Goal: Submit feedback/report problem

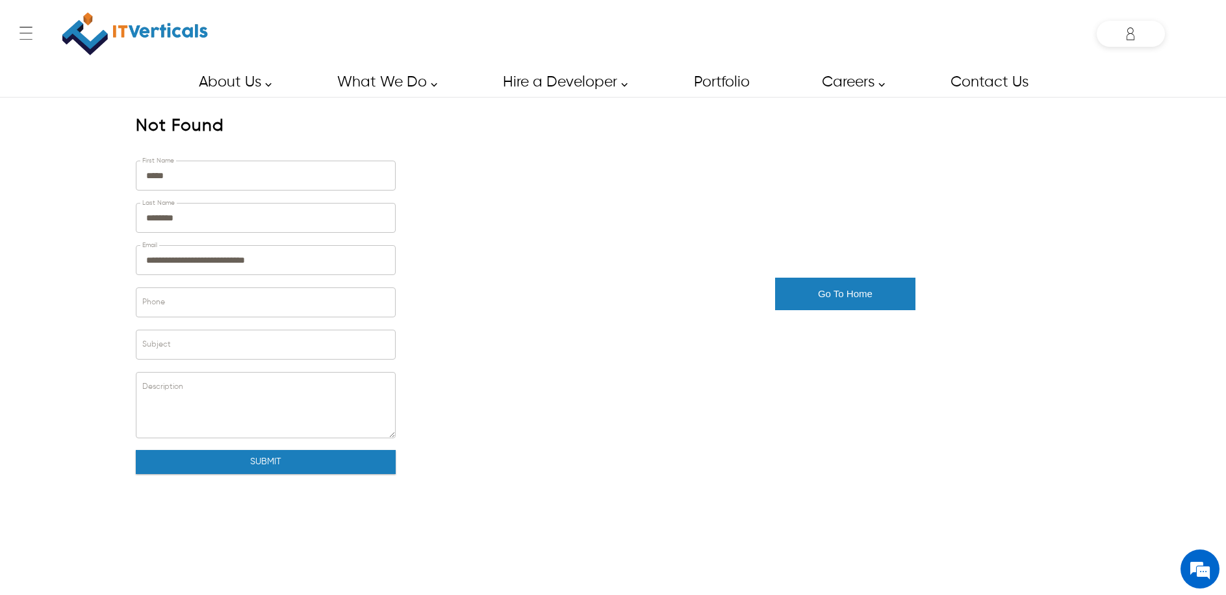
click at [125, 27] on img at bounding box center [135, 33] width 146 height 55
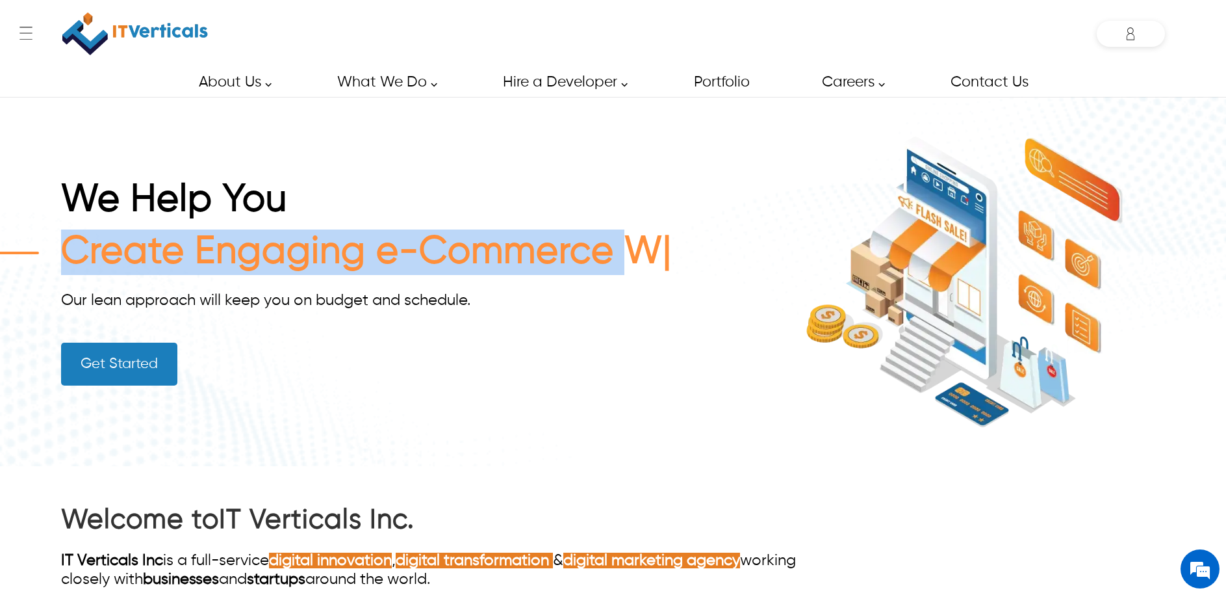
drag, startPoint x: 60, startPoint y: 250, endPoint x: 735, endPoint y: 263, distance: 675.5
click at [735, 263] on div "We Help You Create Engaging e-Commerce W Our lean approach will keep you on bud…" at bounding box center [613, 281] width 1226 height 369
copy span "Create Engaging e-Commerce"
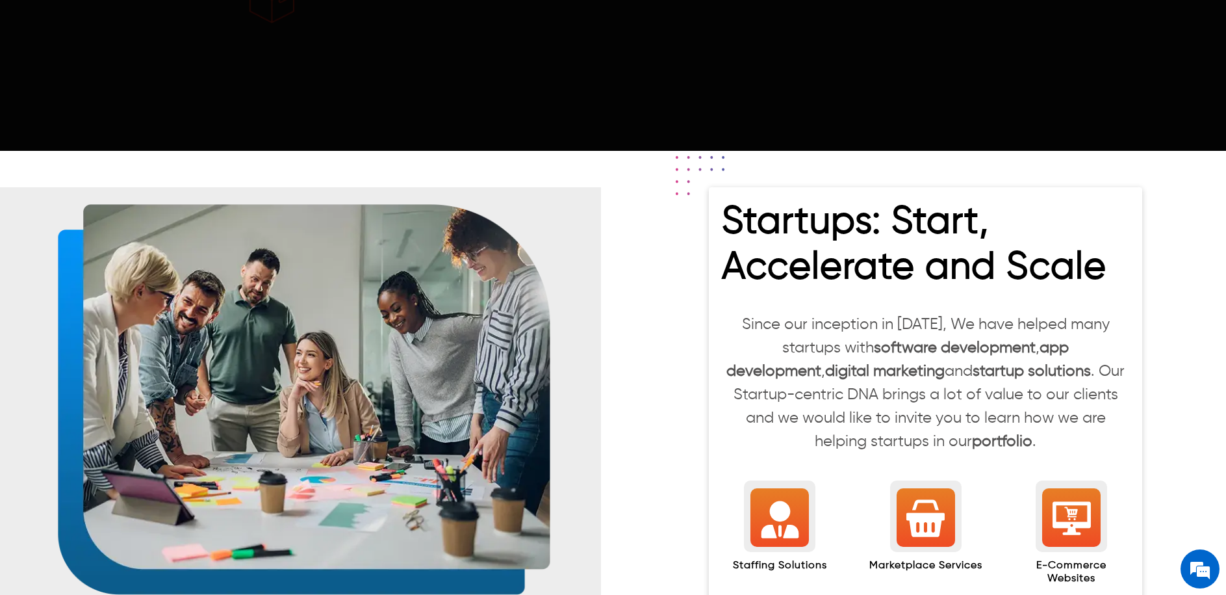
scroll to position [1325, 0]
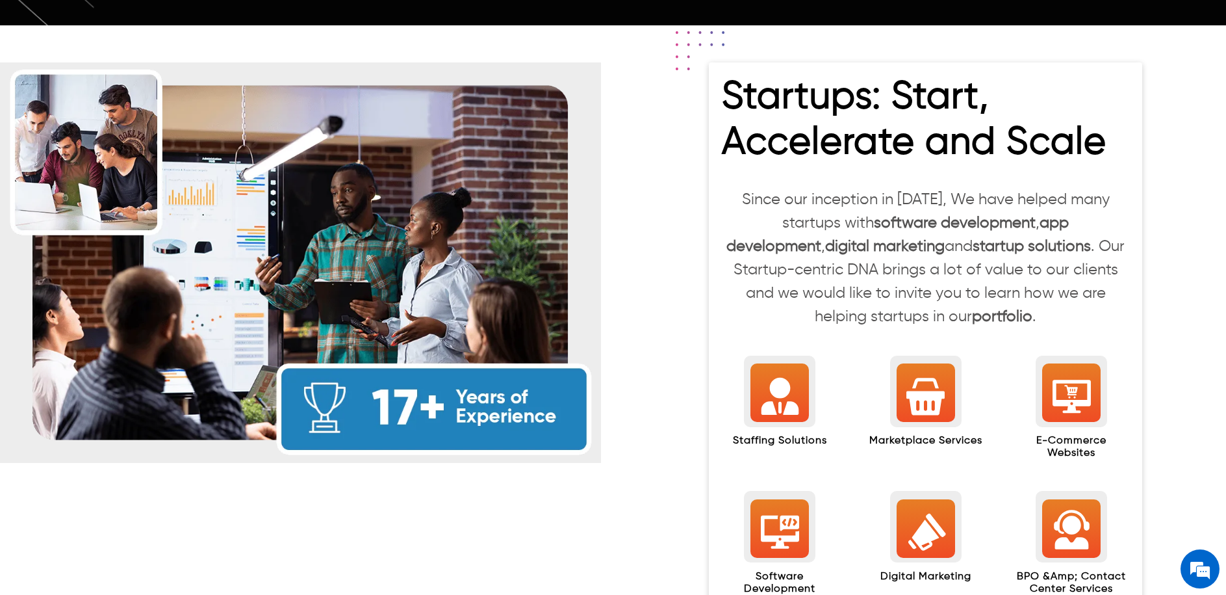
scroll to position [1197, 0]
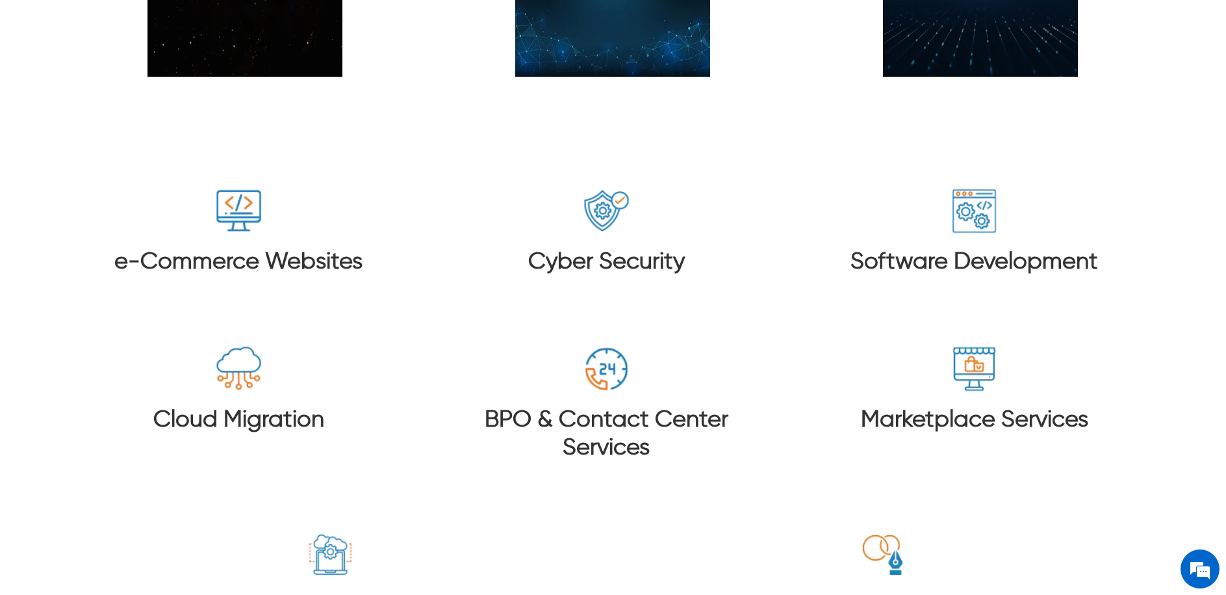
scroll to position [2125, 0]
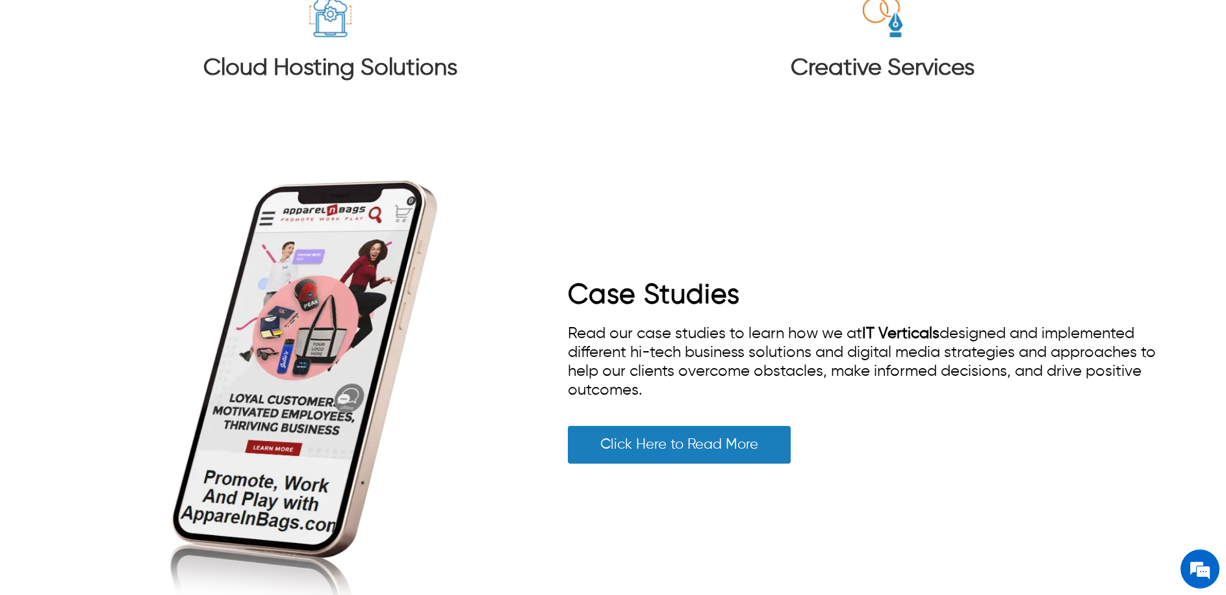
scroll to position [2691, 0]
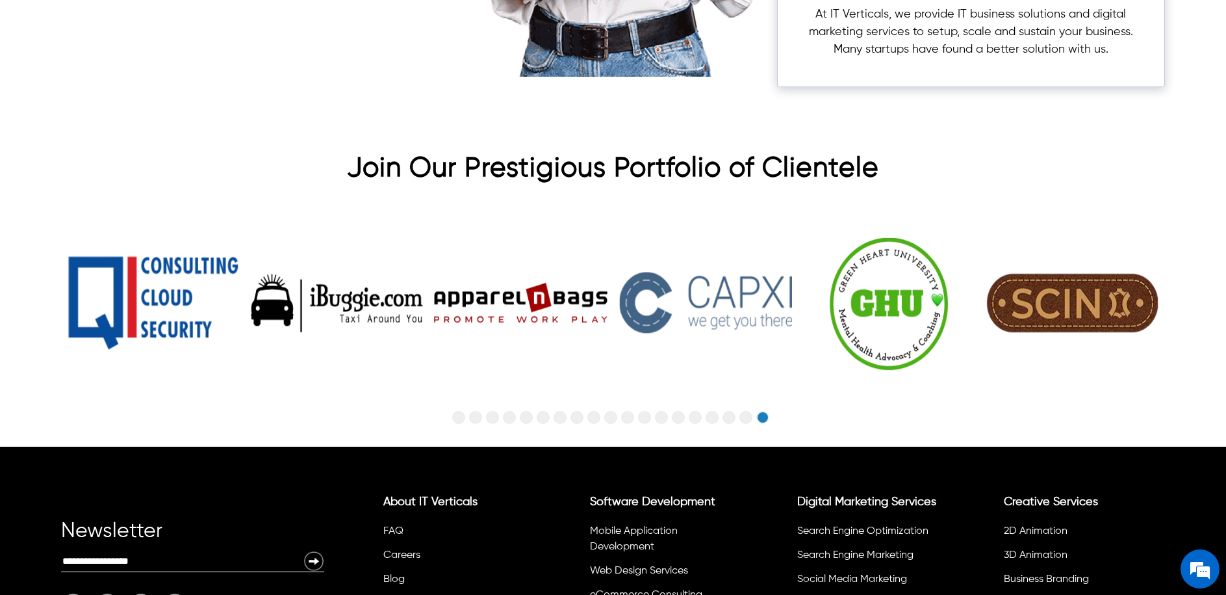
scroll to position [4139, 0]
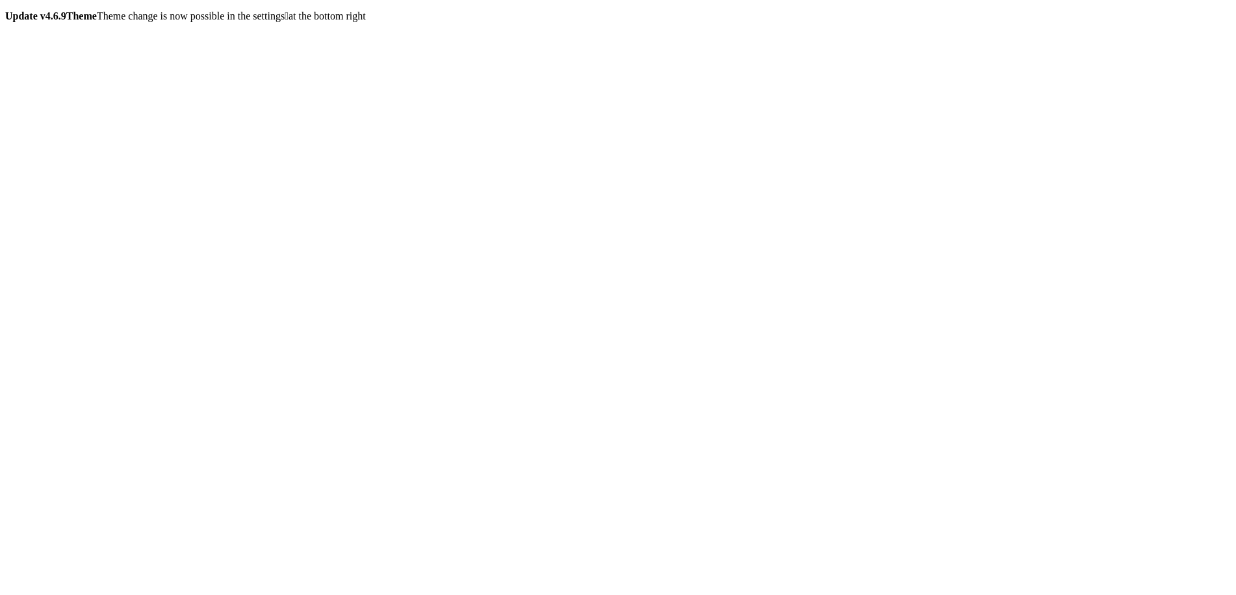
scroll to position [3502, 0]
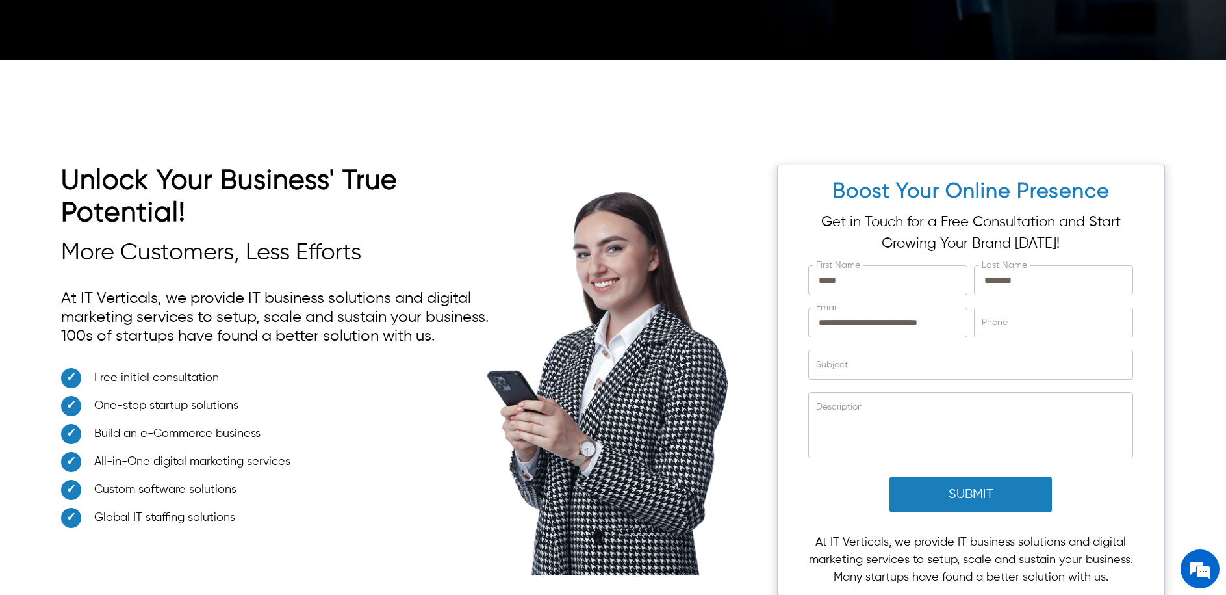
scroll to position [3562, 0]
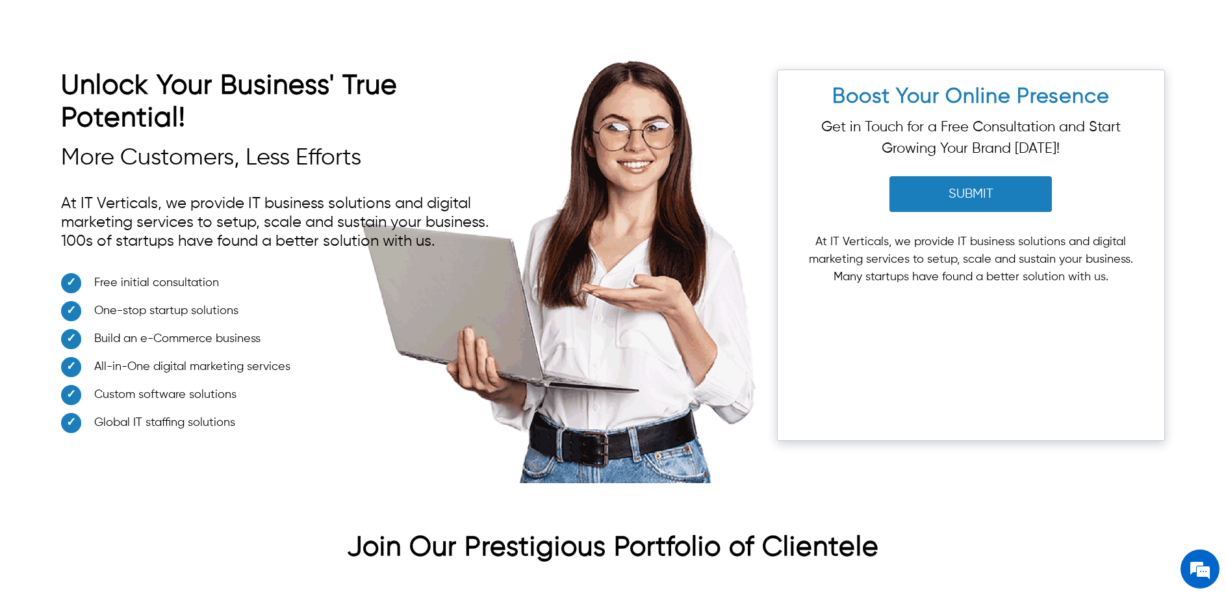
scroll to position [3621, 0]
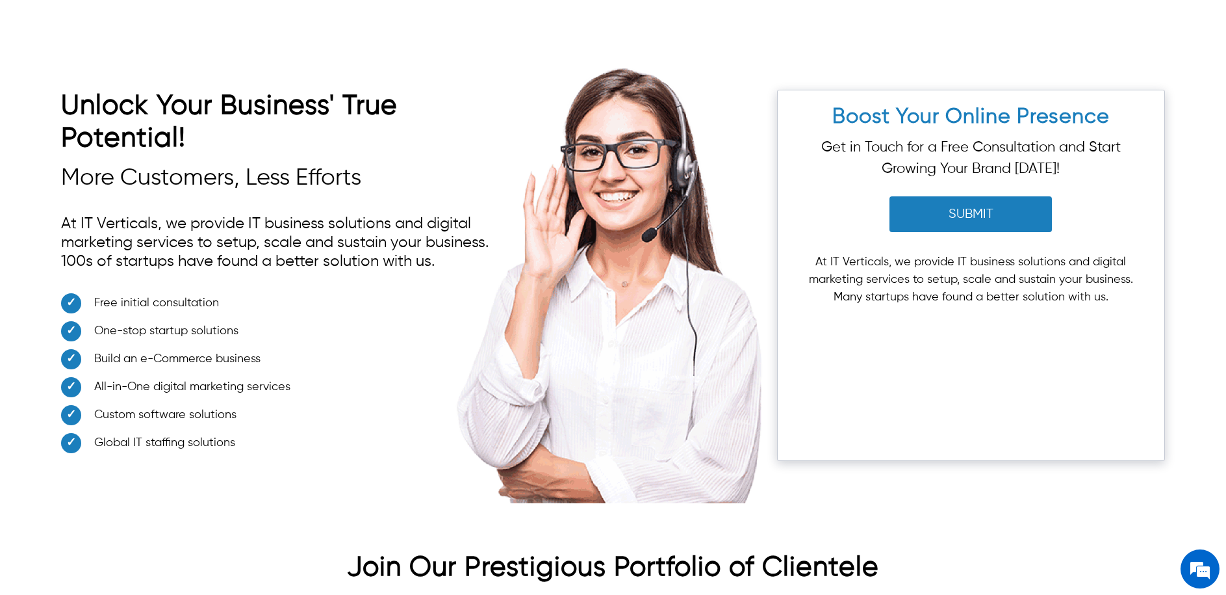
click at [910, 196] on button "Submit" at bounding box center [971, 214] width 162 height 36
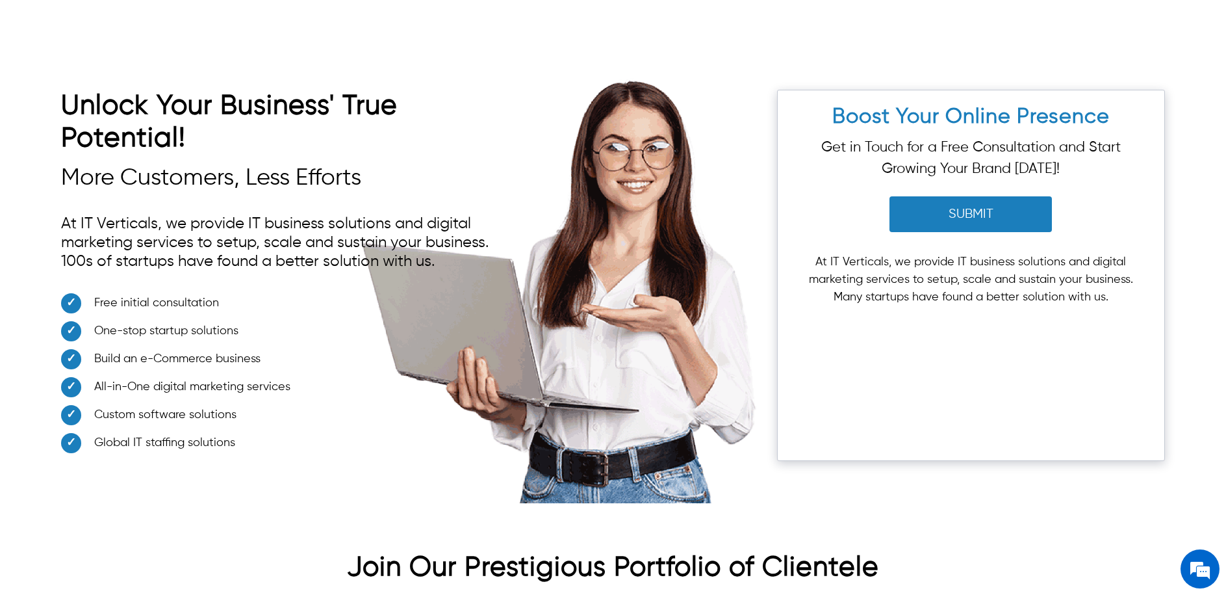
click at [929, 196] on button "Submit" at bounding box center [971, 214] width 162 height 36
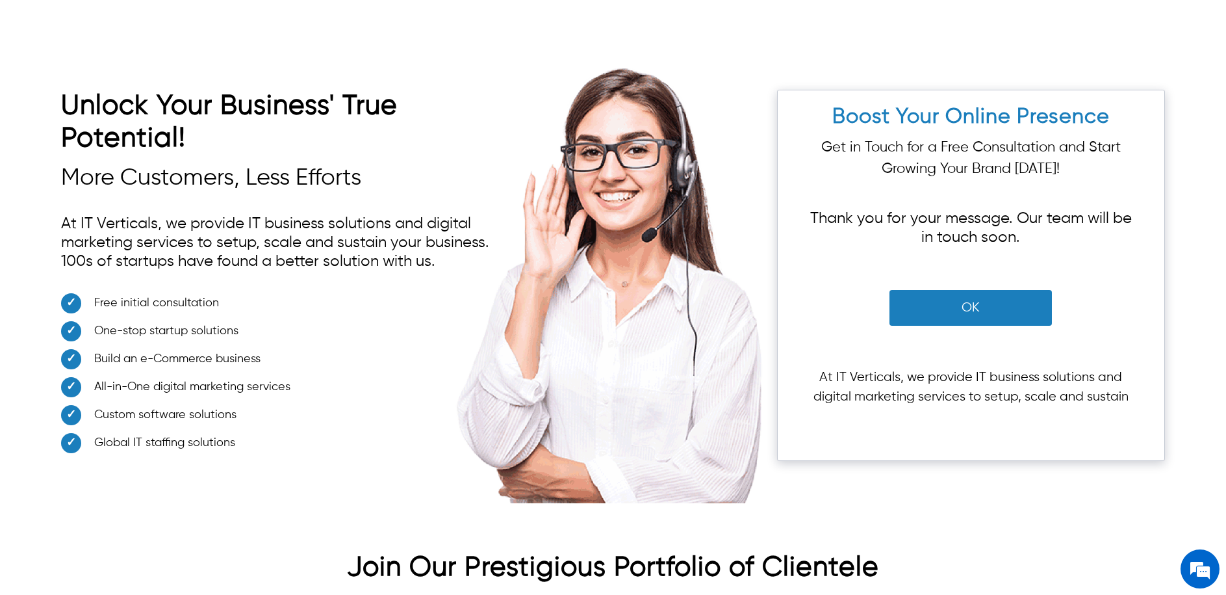
click at [972, 296] on button "OK" at bounding box center [971, 308] width 162 height 36
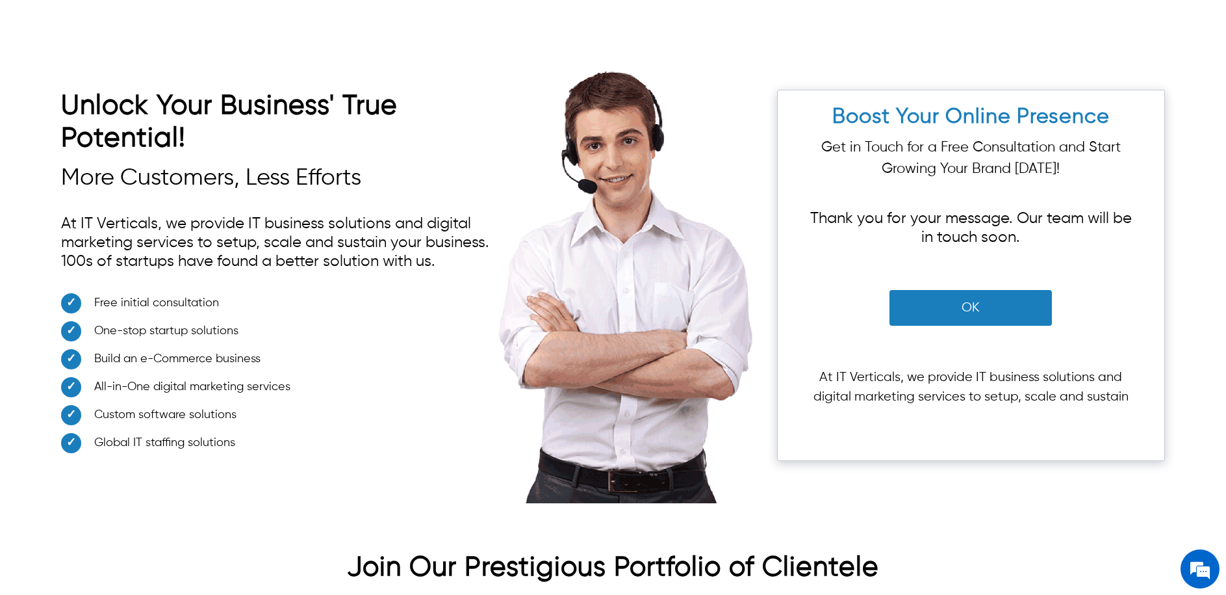
click at [975, 290] on button "OK" at bounding box center [971, 308] width 162 height 36
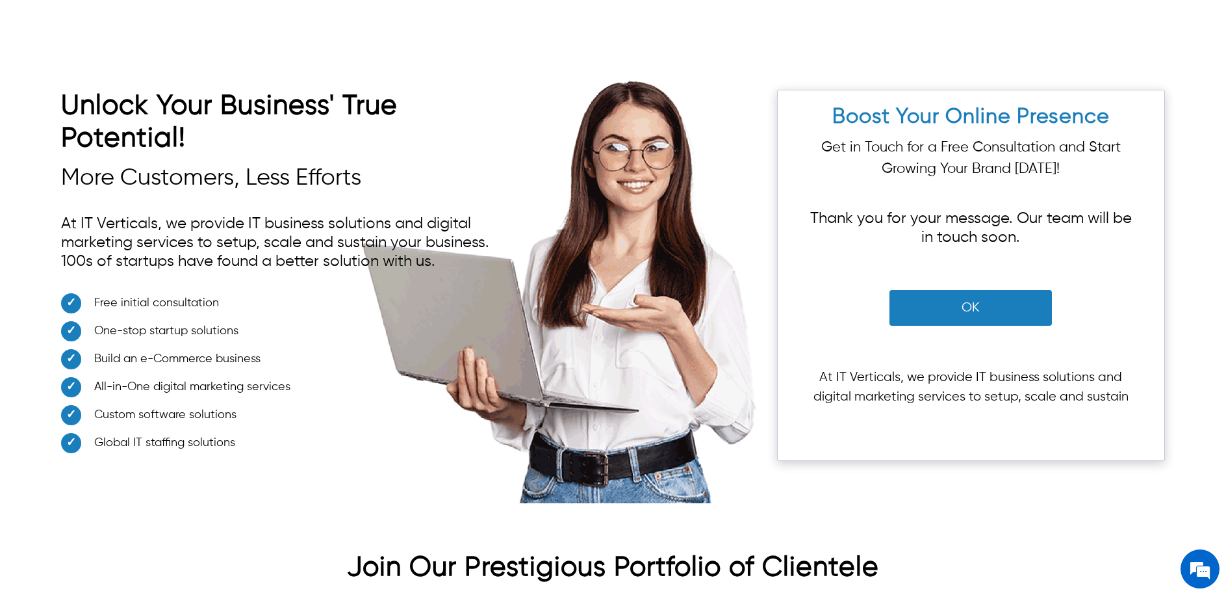
click at [975, 290] on button "OK" at bounding box center [971, 308] width 162 height 36
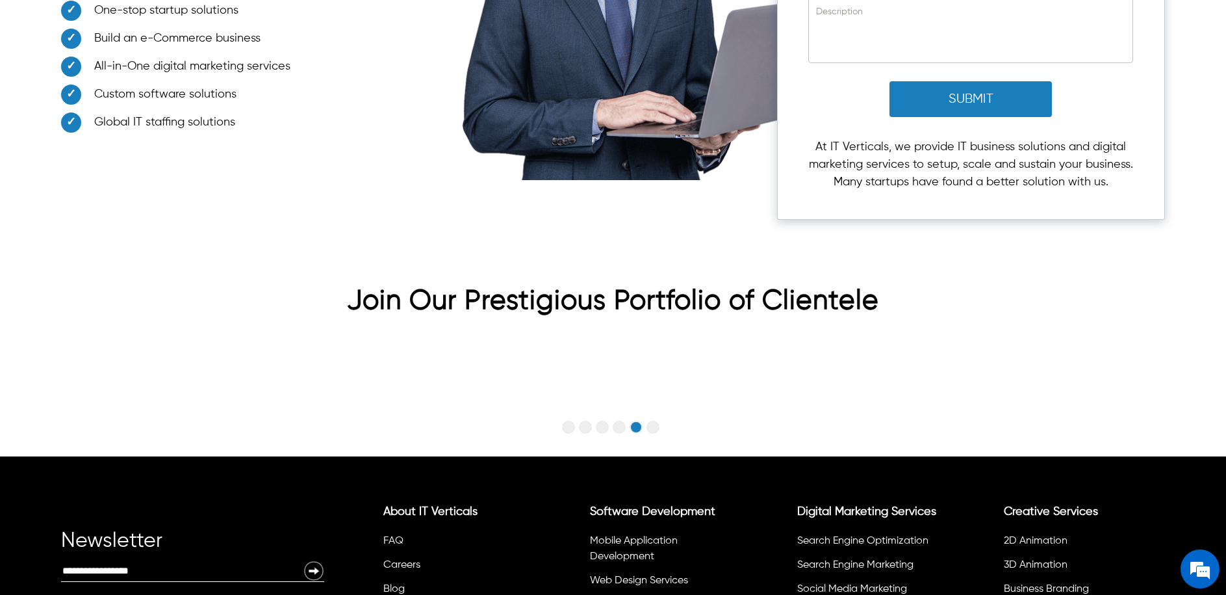
scroll to position [4068, 0]
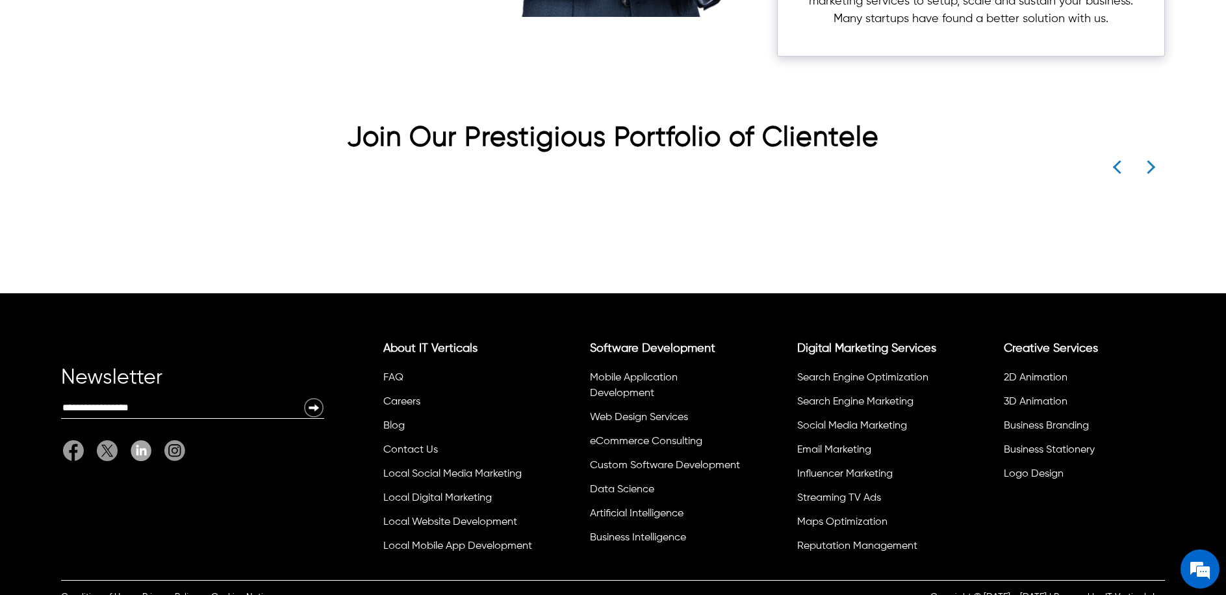
scroll to position [4231, 0]
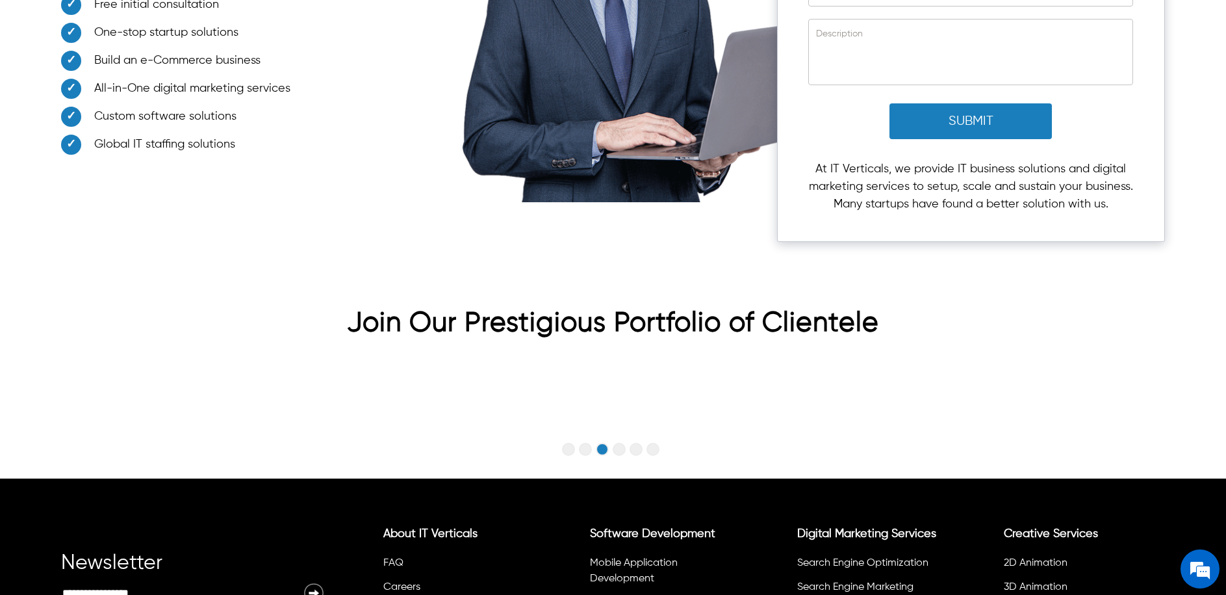
scroll to position [4022, 0]
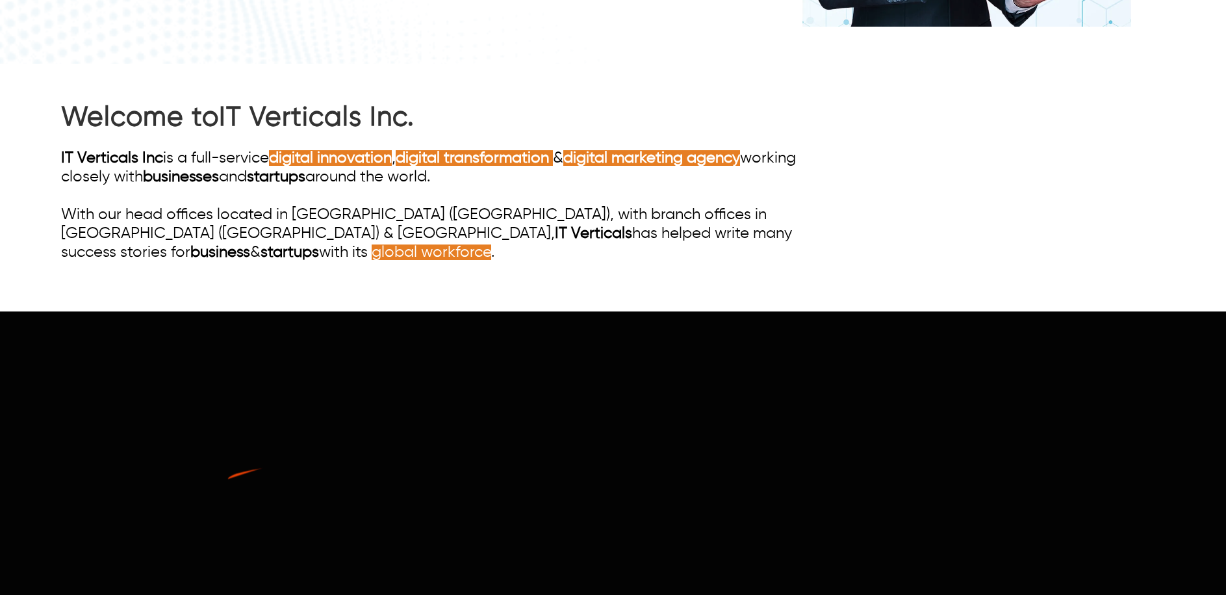
scroll to position [4029, 0]
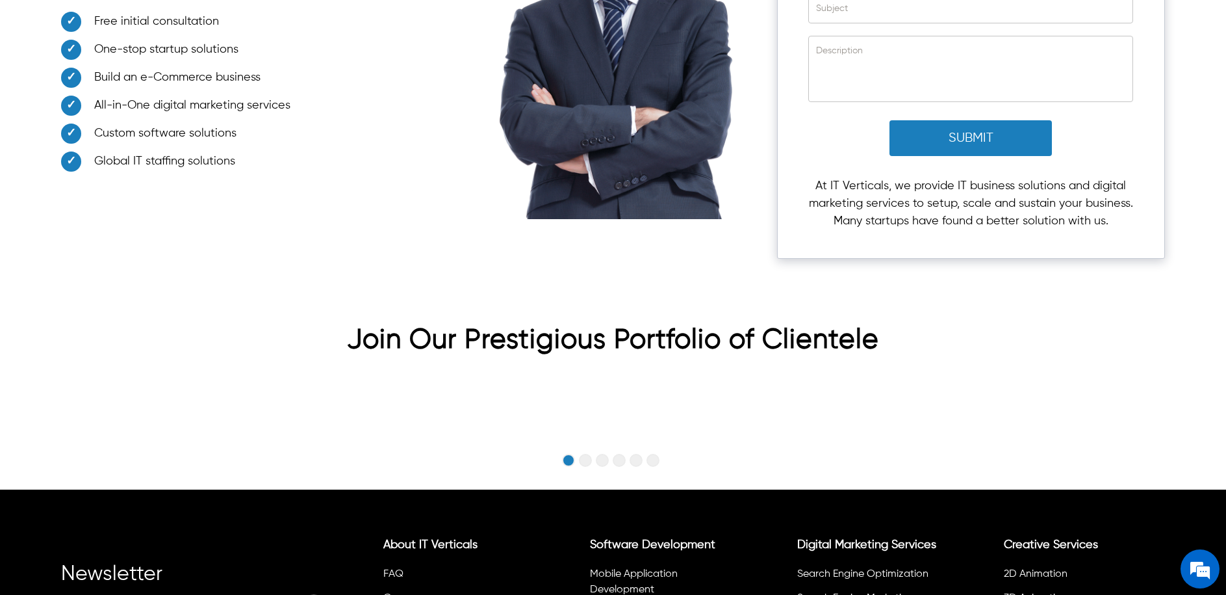
click at [586, 454] on button "Go to slide 2" at bounding box center [585, 460] width 13 height 13
click at [606, 454] on button "Go to slide 3" at bounding box center [602, 460] width 13 height 13
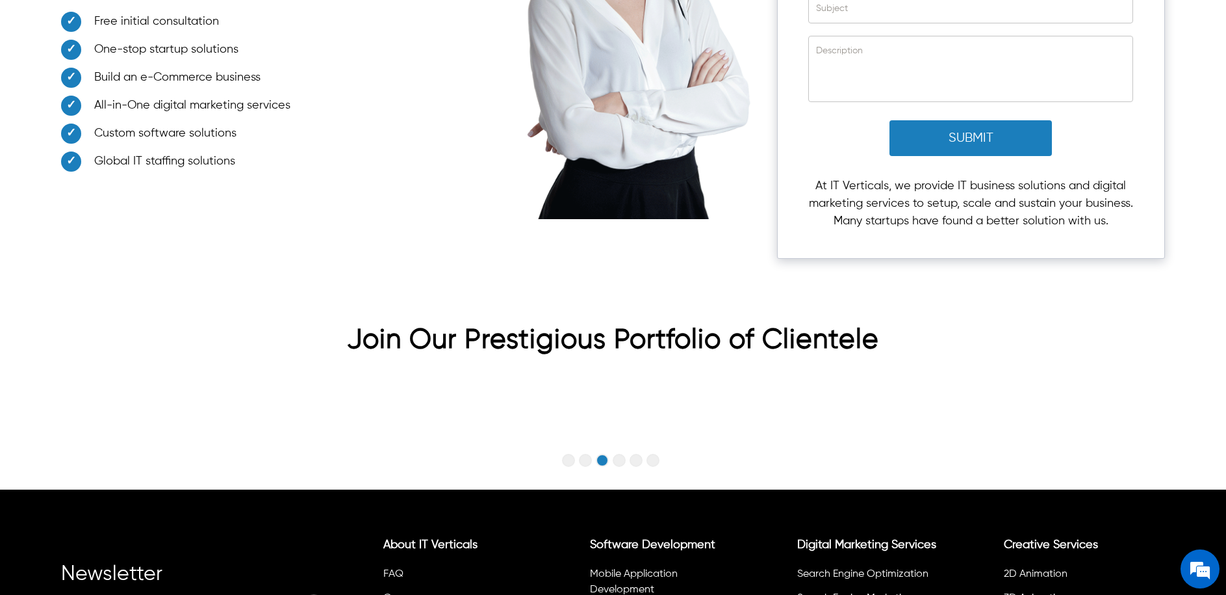
click at [623, 454] on button "Go to slide 4" at bounding box center [619, 460] width 13 height 13
